Goal: Information Seeking & Learning: Learn about a topic

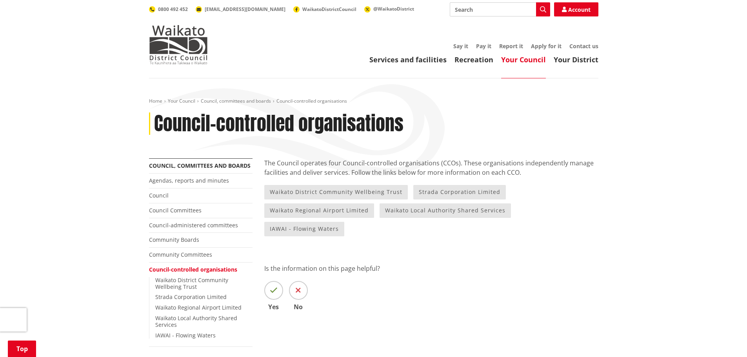
scroll to position [118, 0]
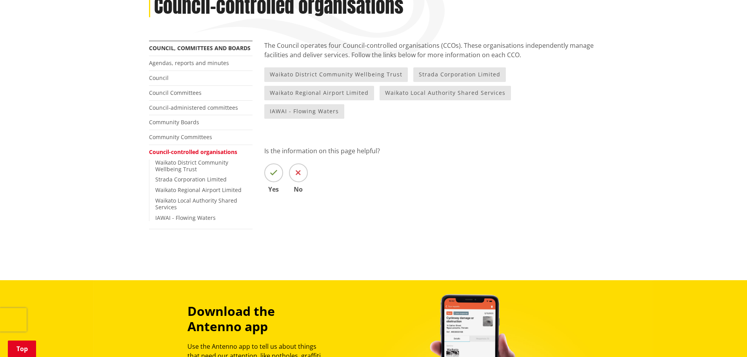
click at [402, 184] on div "The Council operates four Council-controlled organisations (CCOs). These organi…" at bounding box center [431, 128] width 346 height 175
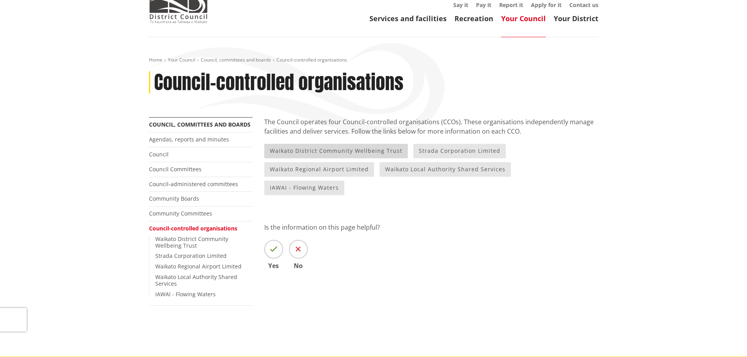
scroll to position [39, 0]
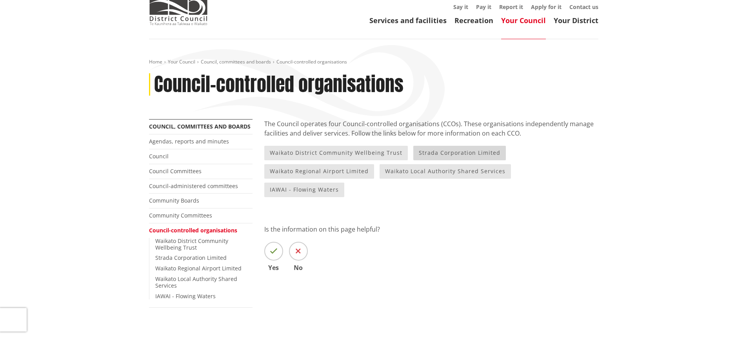
click at [467, 152] on link "Strada Corporation Limited" at bounding box center [459, 153] width 93 height 15
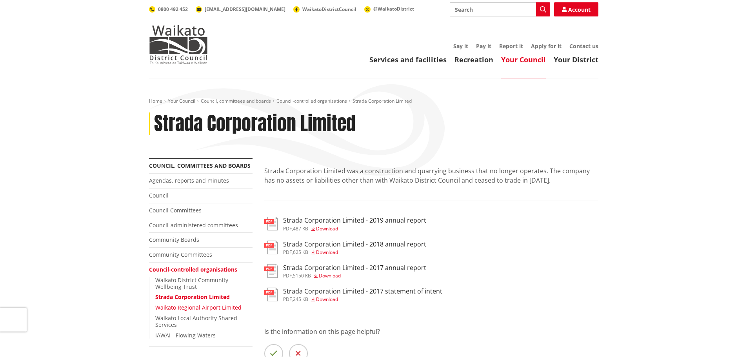
click at [206, 307] on link "Waikato Regional Airport Limited" at bounding box center [198, 307] width 86 height 7
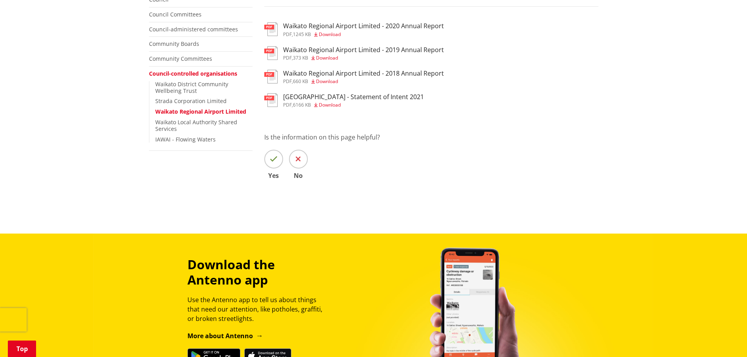
scroll to position [39, 0]
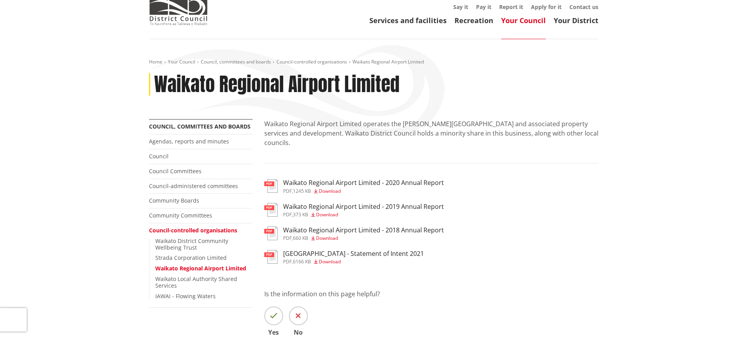
drag, startPoint x: 57, startPoint y: 120, endPoint x: 524, endPoint y: 216, distance: 476.6
click at [524, 216] on ul "pdf Waikato Regional Airport Limited - 2020 Annual Report pdf , 1245 KB Downloa…" at bounding box center [431, 222] width 334 height 87
